Goal: Task Accomplishment & Management: Complete application form

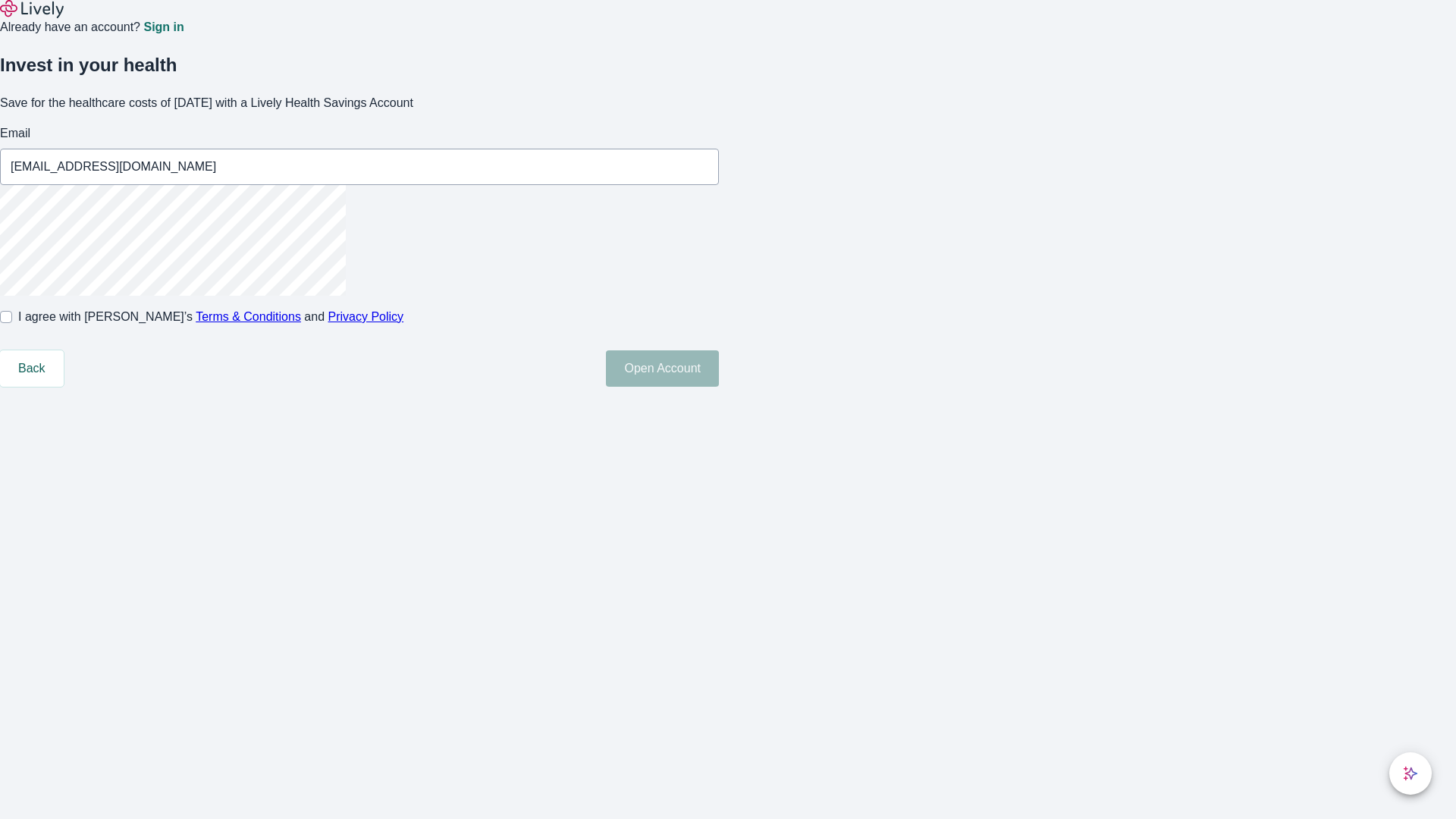
click at [12, 323] on input "I agree with Lively’s Terms & Conditions and Privacy Policy" at bounding box center [6, 317] width 12 height 12
checkbox input "true"
click at [719, 387] on button "Open Account" at bounding box center [662, 368] width 113 height 37
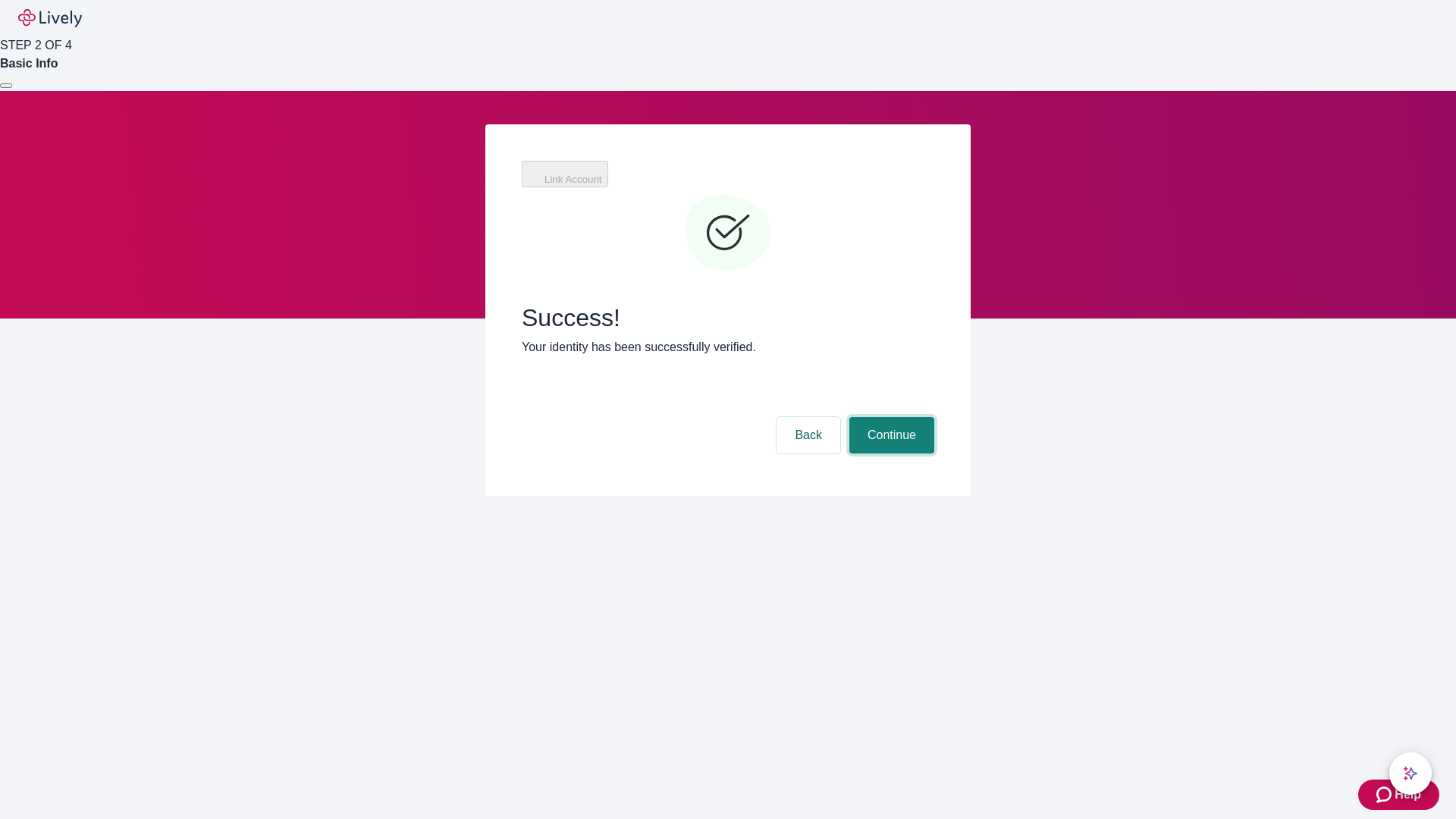
click at [889, 418] on button "Continue" at bounding box center [892, 436] width 85 height 37
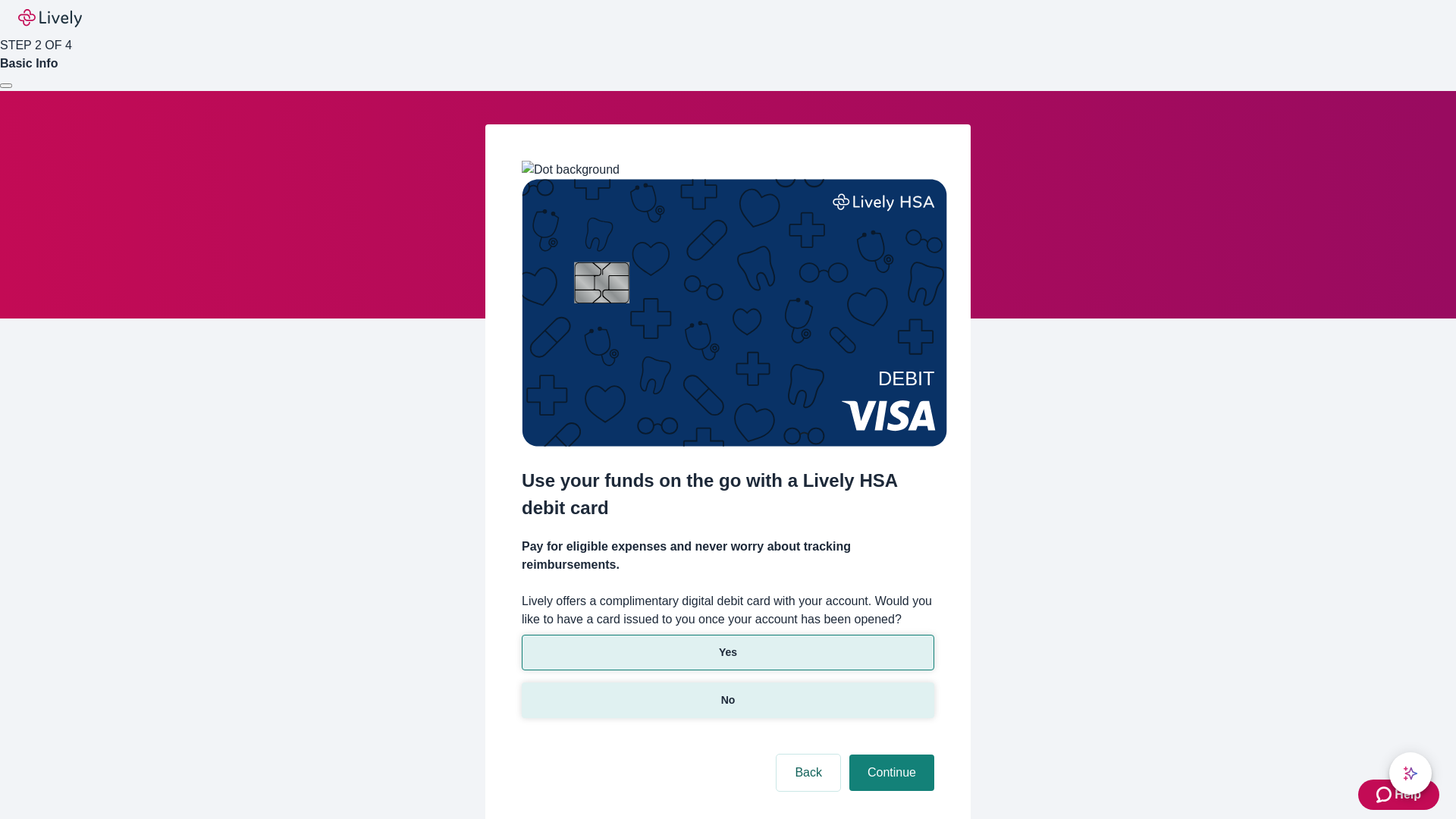
click at [727, 692] on p "No" at bounding box center [728, 700] width 15 height 16
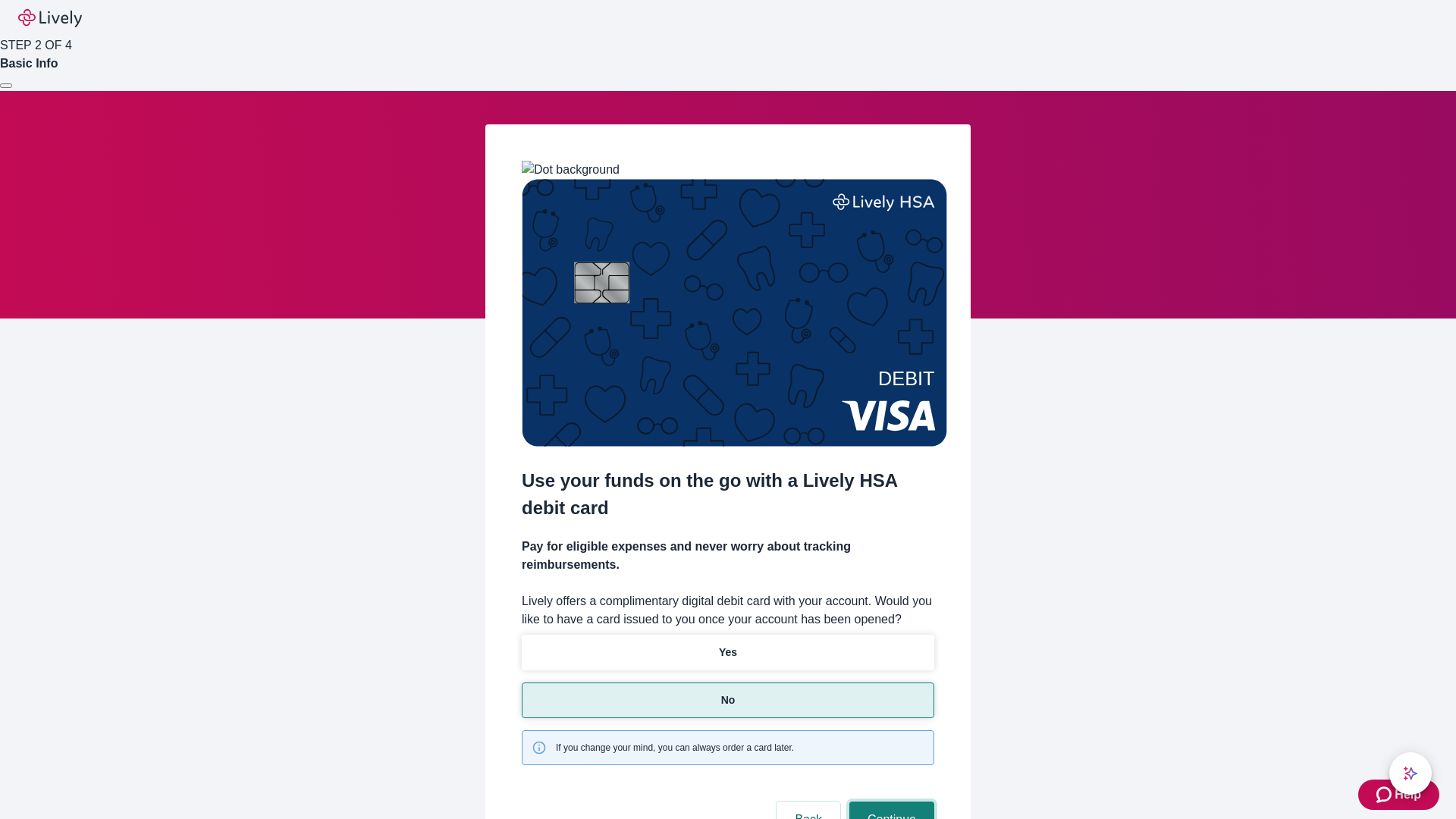
click at [889, 802] on button "Continue" at bounding box center [892, 820] width 85 height 37
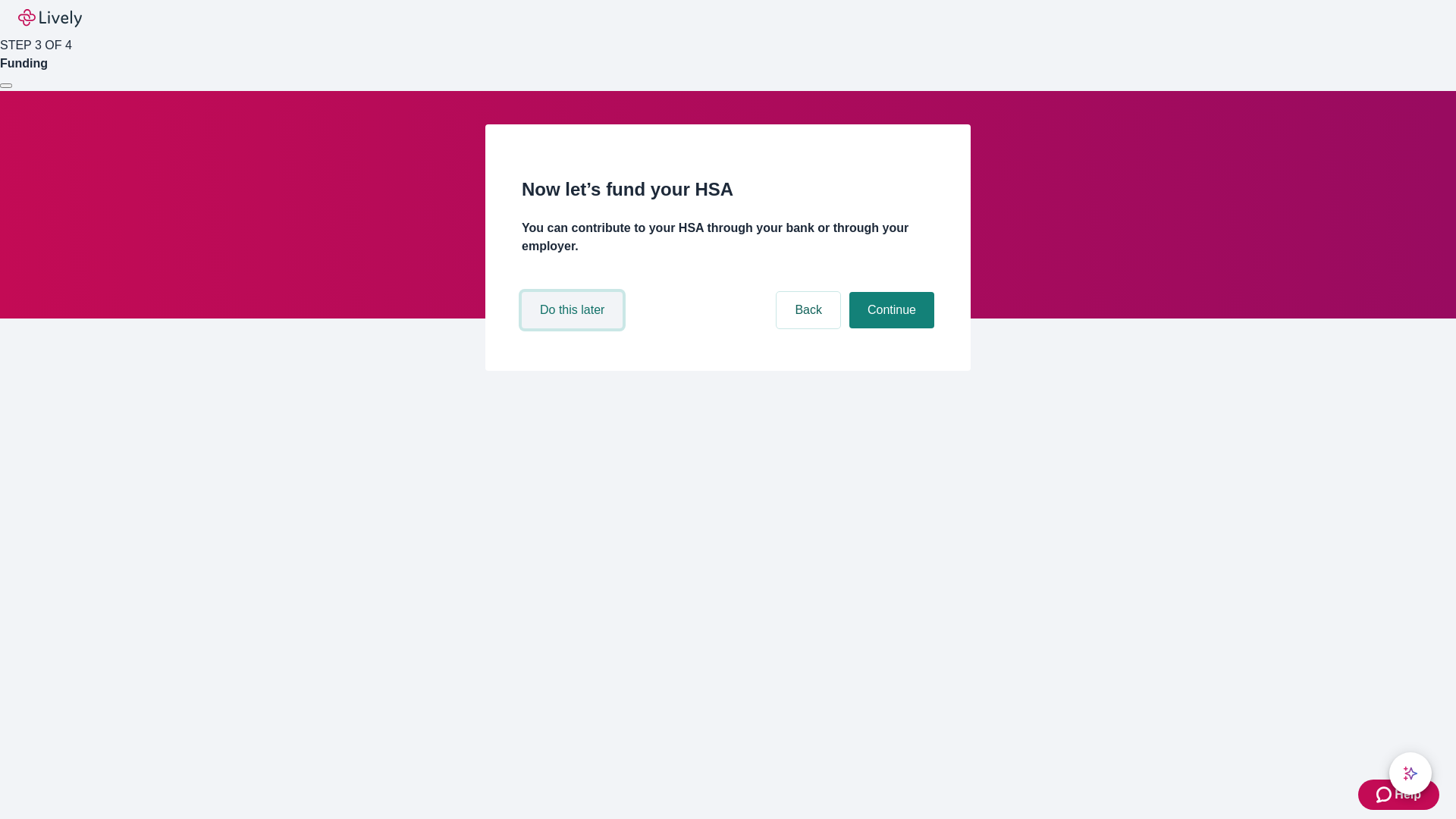
click at [574, 328] on button "Do this later" at bounding box center [572, 310] width 101 height 37
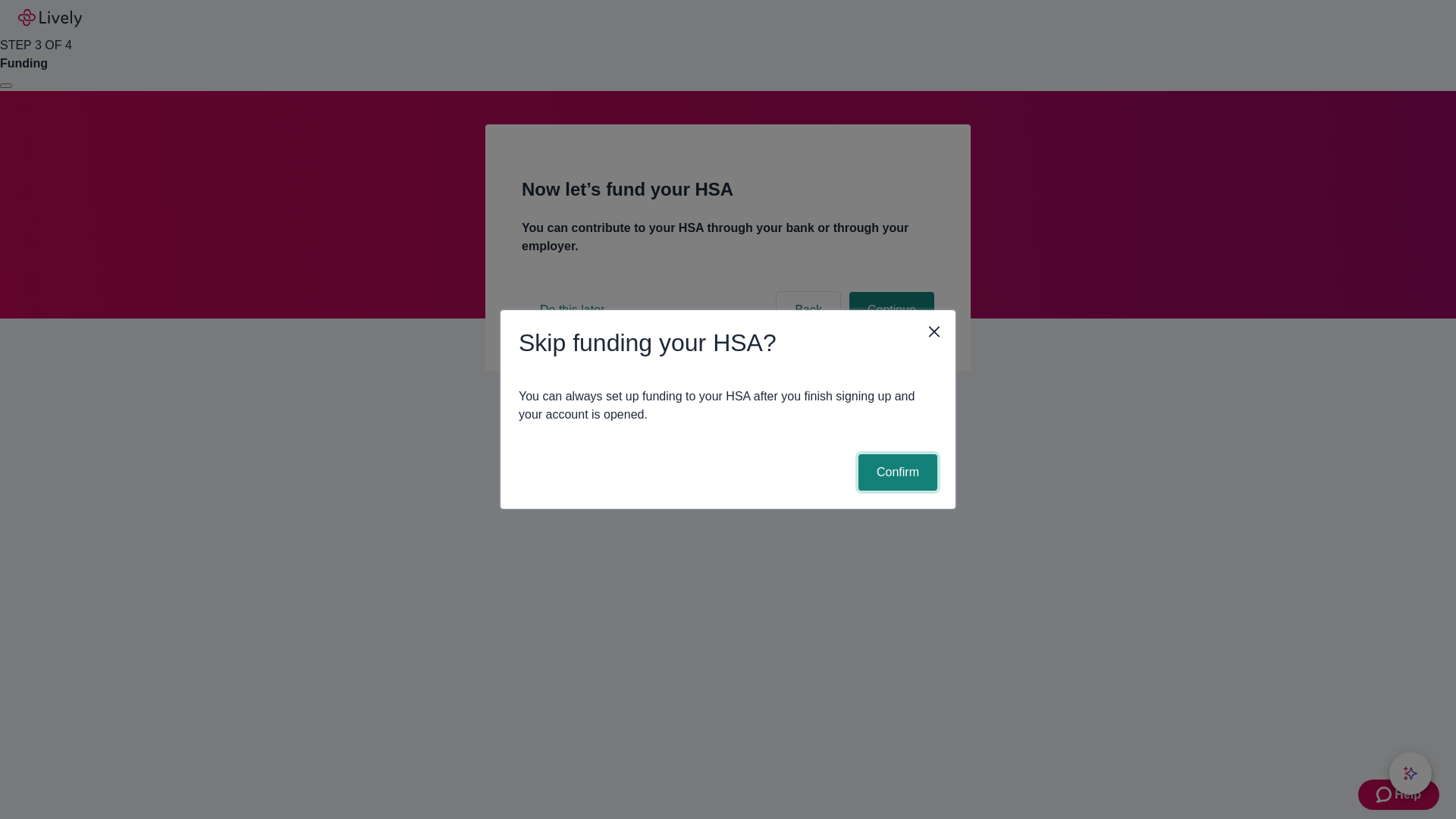
click at [896, 473] on button "Confirm" at bounding box center [897, 472] width 79 height 37
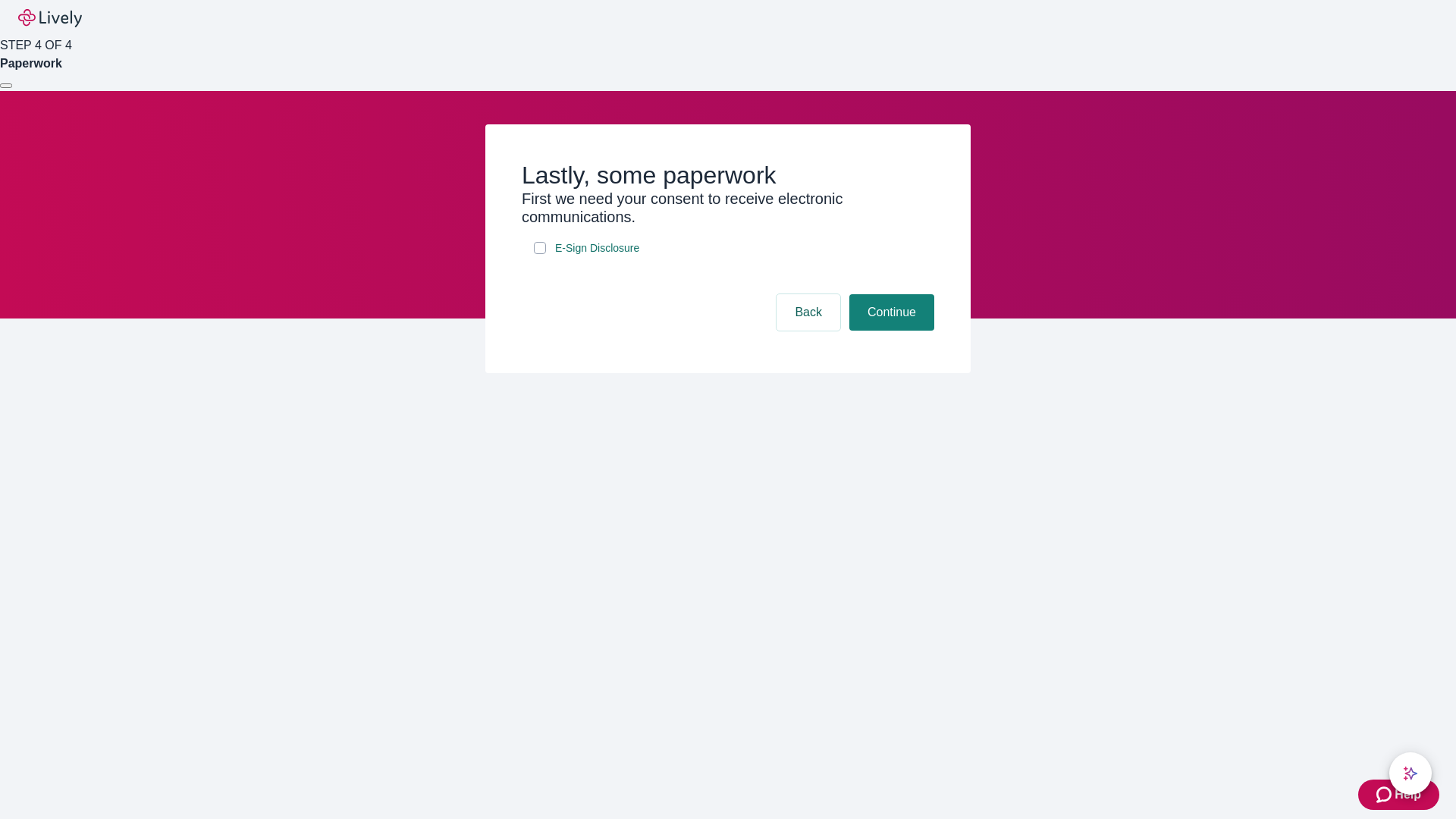
click at [540, 254] on input "E-Sign Disclosure" at bounding box center [539, 248] width 12 height 12
checkbox input "true"
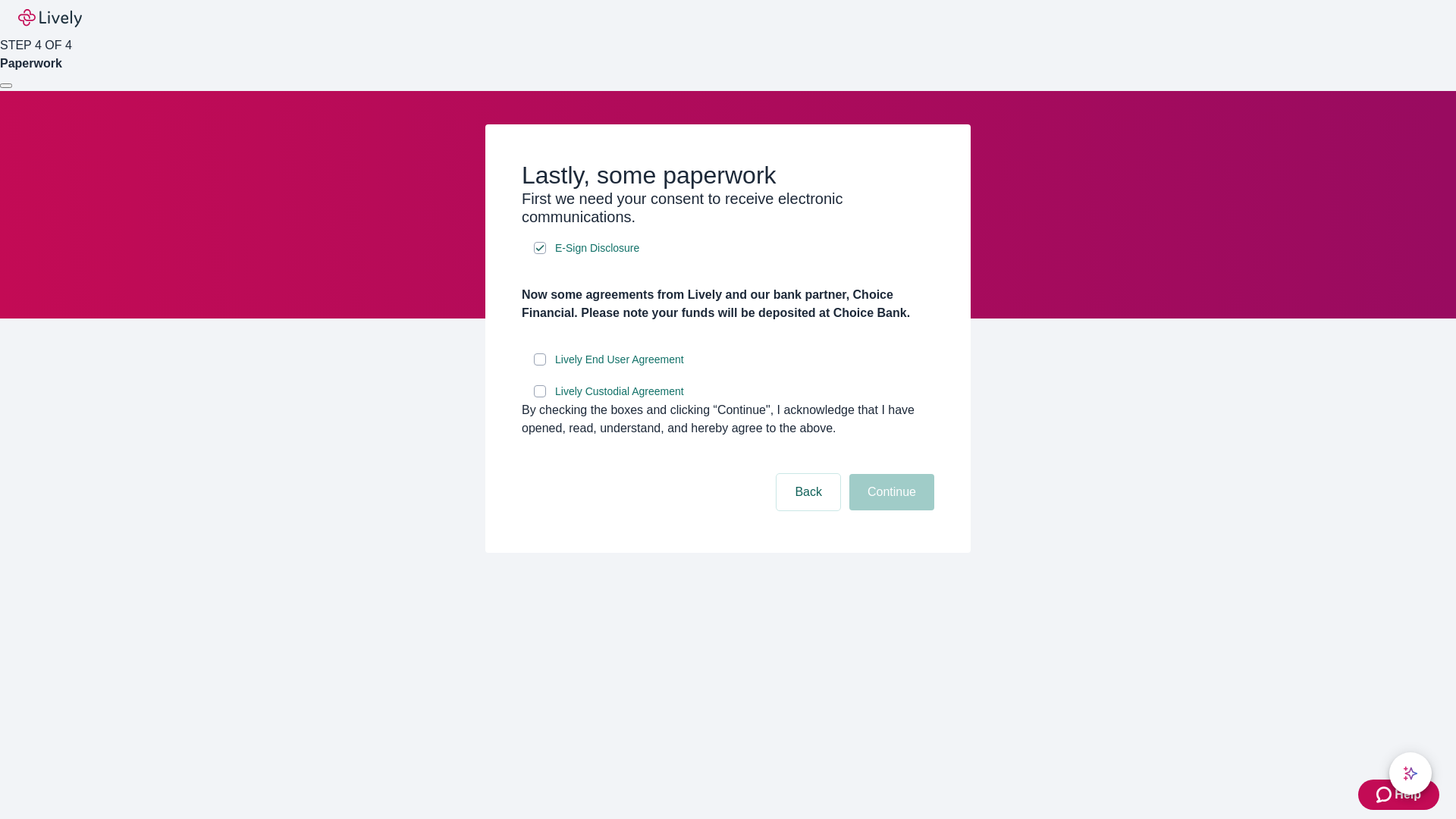
click at [540, 366] on input "Lively End User Agreement" at bounding box center [539, 359] width 12 height 12
checkbox input "true"
click at [540, 397] on input "Lively Custodial Agreement" at bounding box center [539, 391] width 12 height 12
checkbox input "true"
click at [889, 510] on button "Continue" at bounding box center [892, 492] width 85 height 37
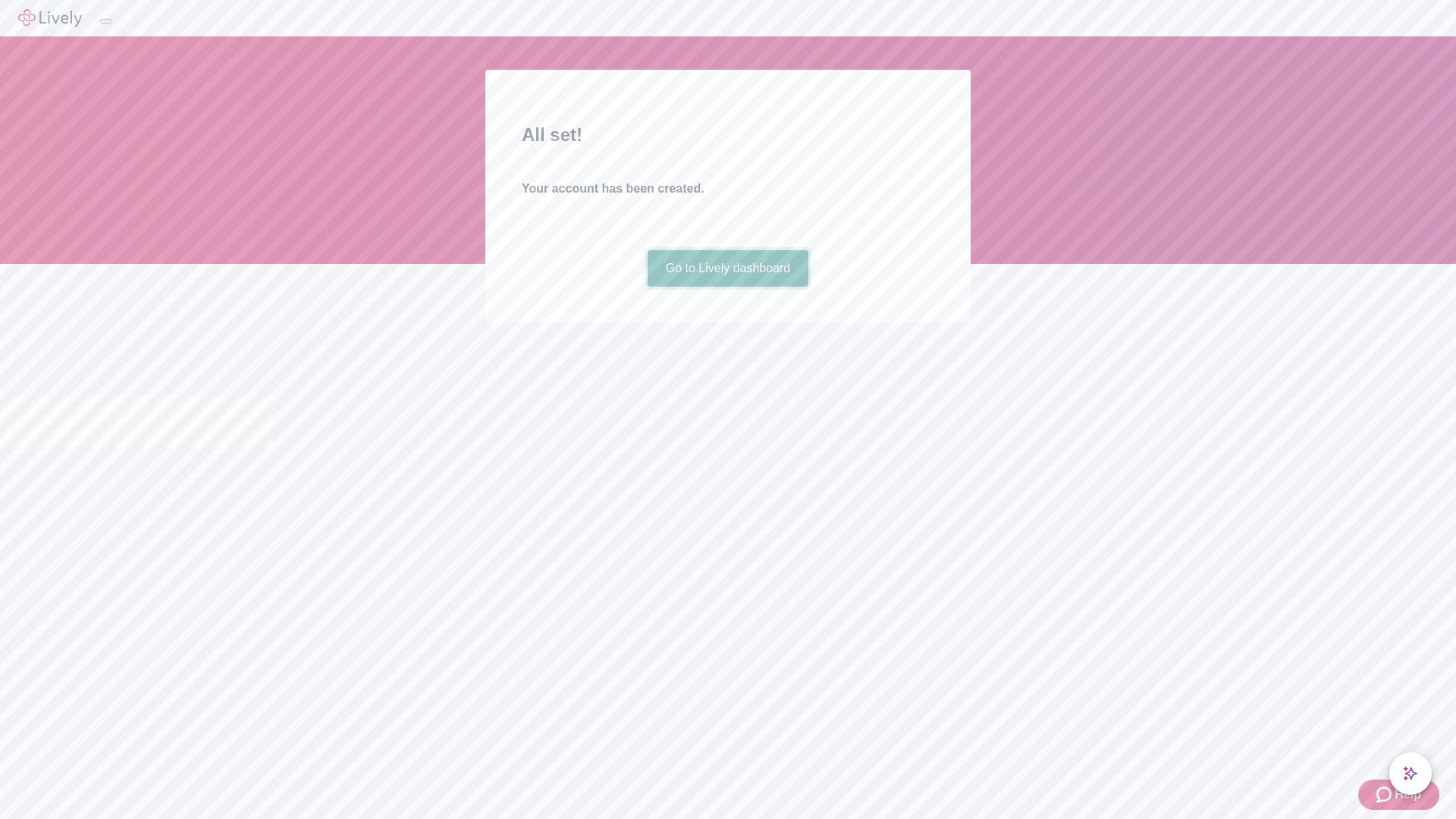
click at [727, 287] on link "Go to Lively dashboard" at bounding box center [728, 268] width 162 height 37
